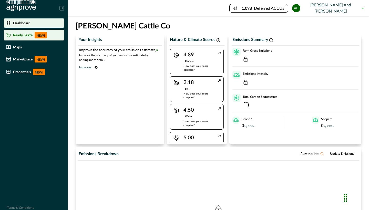
click at [31, 35] on p "Ready Graze" at bounding box center [22, 35] width 19 height 4
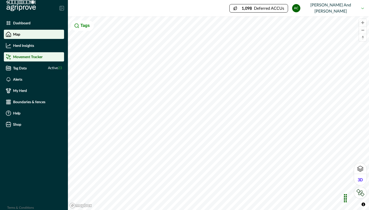
click at [29, 59] on div "Movement Tracker" at bounding box center [34, 56] width 56 height 5
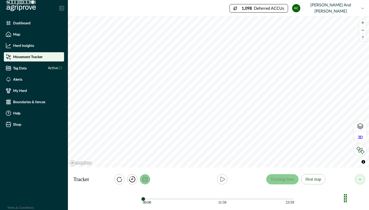
click at [147, 179] on icon "calendar" at bounding box center [144, 179] width 5 height 5
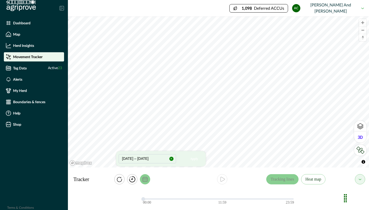
click at [125, 159] on button "[DATE] – [DATE]" at bounding box center [147, 158] width 57 height 9
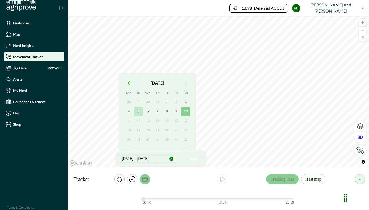
click at [139, 110] on button "5" at bounding box center [138, 111] width 9 height 9
click at [185, 109] on button "10" at bounding box center [185, 111] width 9 height 9
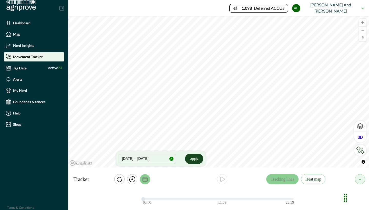
click at [195, 159] on button "Apply" at bounding box center [194, 159] width 18 height 10
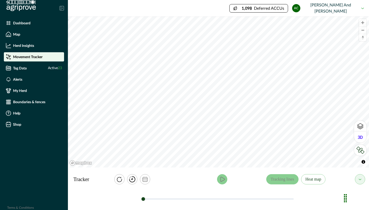
click at [223, 179] on icon "play" at bounding box center [222, 179] width 6 height 6
click at [222, 179] on icon "play" at bounding box center [222, 179] width 6 height 6
click at [316, 180] on button "Heat map" at bounding box center [313, 179] width 25 height 10
click at [221, 177] on icon "play" at bounding box center [223, 179] width 4 height 5
click at [289, 177] on button "Tracking lines" at bounding box center [282, 179] width 32 height 10
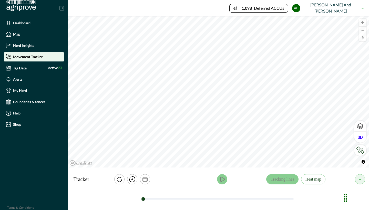
click at [221, 176] on button "play" at bounding box center [222, 179] width 10 height 10
click at [221, 179] on icon "play" at bounding box center [222, 179] width 6 height 6
click at [317, 179] on button "Heat map" at bounding box center [313, 179] width 25 height 10
click at [220, 178] on icon "play" at bounding box center [222, 179] width 6 height 6
